Goal: Download file/media

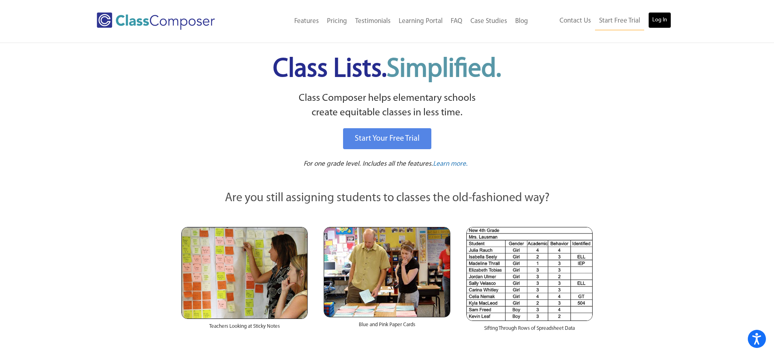
click at [654, 21] on link "Log In" at bounding box center [659, 20] width 23 height 16
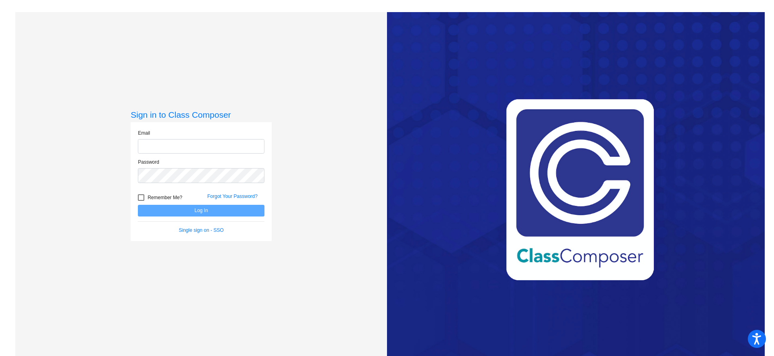
click at [164, 148] on input "email" at bounding box center [201, 146] width 127 height 15
type input "[EMAIL_ADDRESS][DOMAIN_NAME]"
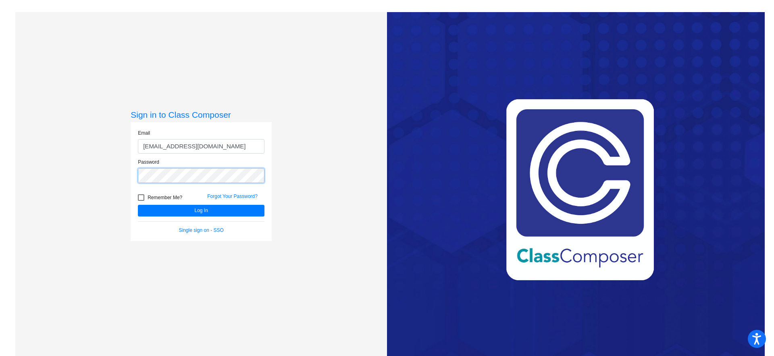
click at [138, 205] on button "Log In" at bounding box center [201, 211] width 127 height 12
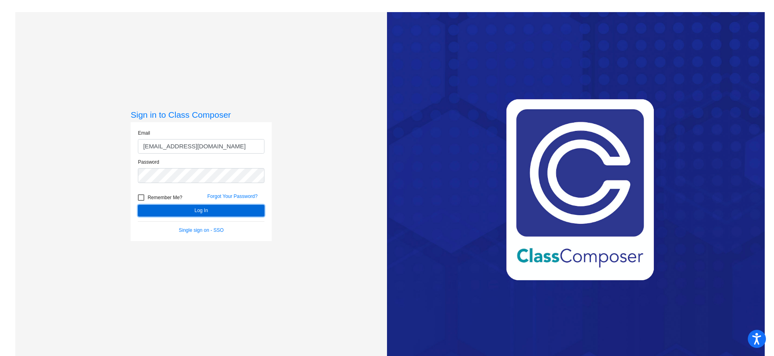
click at [216, 212] on button "Log In" at bounding box center [201, 211] width 127 height 12
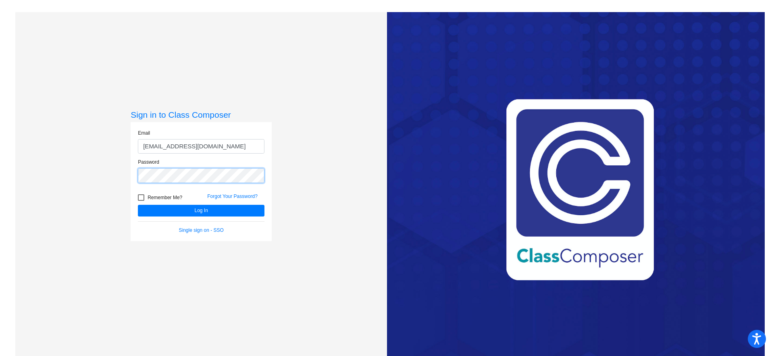
click at [99, 164] on div "Sign in to Class Composer Email [EMAIL_ADDRESS][DOMAIN_NAME] Password Remember …" at bounding box center [201, 190] width 372 height 356
click at [138, 205] on button "Log In" at bounding box center [201, 211] width 127 height 12
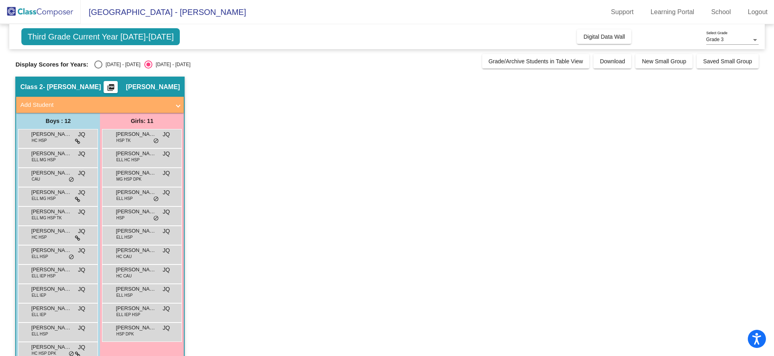
scroll to position [0, 0]
click at [615, 63] on span "Download" at bounding box center [612, 61] width 25 height 6
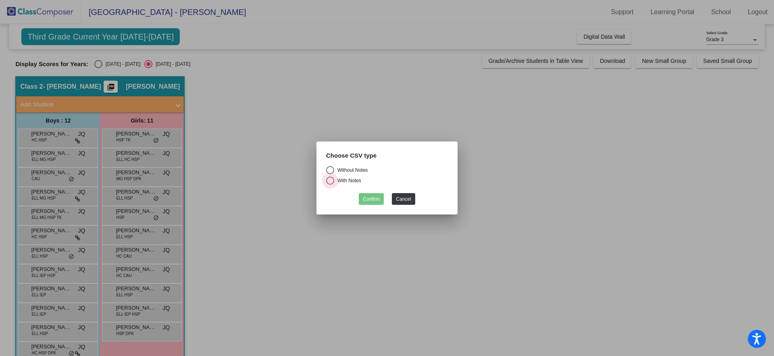
click at [329, 180] on div "Select an option" at bounding box center [330, 181] width 8 height 8
click at [330, 185] on input "With Notes" at bounding box center [330, 185] width 0 height 0
radio input "true"
click at [329, 168] on div "Select an option" at bounding box center [330, 170] width 8 height 8
click at [330, 174] on input "Without Notes" at bounding box center [330, 174] width 0 height 0
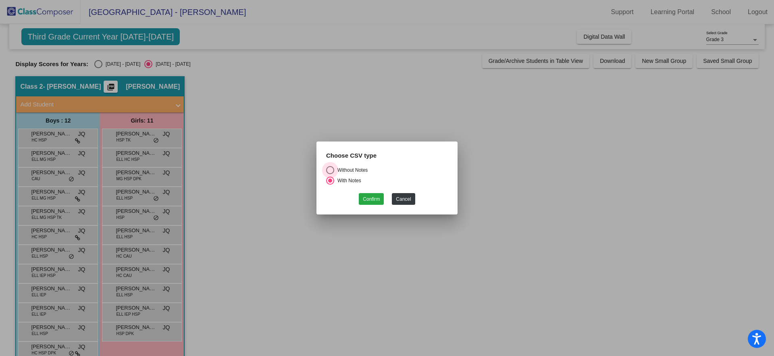
radio input "true"
click at [374, 200] on button "Confirm" at bounding box center [371, 199] width 25 height 12
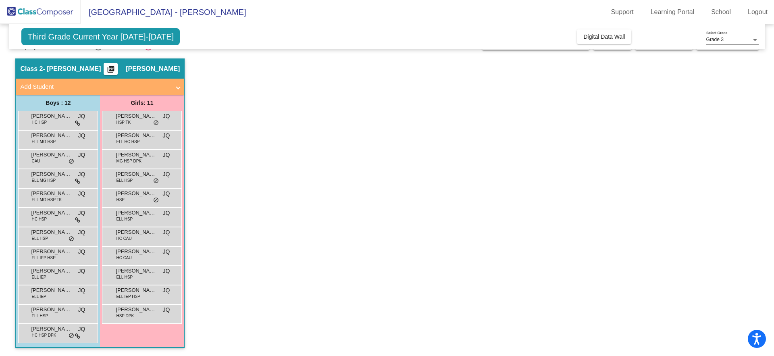
scroll to position [0, 0]
